Goal: Information Seeking & Learning: Learn about a topic

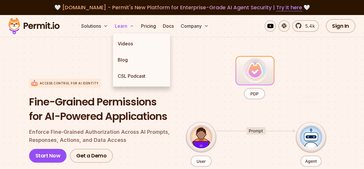
click at [129, 24] on button "Learn" at bounding box center [125, 26] width 24 height 12
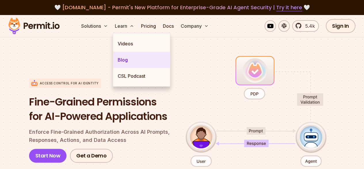
click at [124, 62] on link "Blog" at bounding box center [141, 60] width 57 height 16
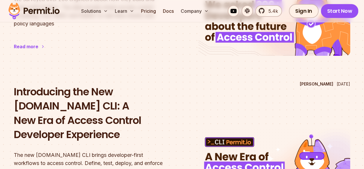
scroll to position [115, 0]
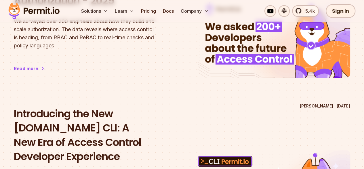
click at [109, 123] on h2 "Introducing the New [DOMAIN_NAME] CLI: A New Era of Access Control Developer Ex…" at bounding box center [90, 134] width 152 height 57
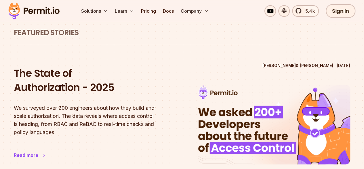
click at [57, 87] on h2 "The State of Authorization - 2025" at bounding box center [90, 80] width 152 height 29
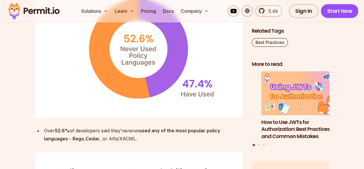
scroll to position [1527, 0]
